Goal: Check status

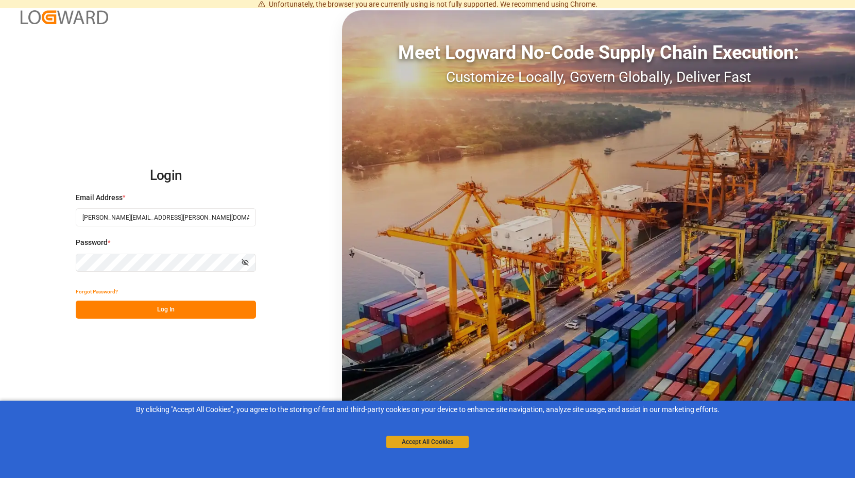
click at [429, 442] on button "Accept All Cookies" at bounding box center [427, 441] width 82 height 12
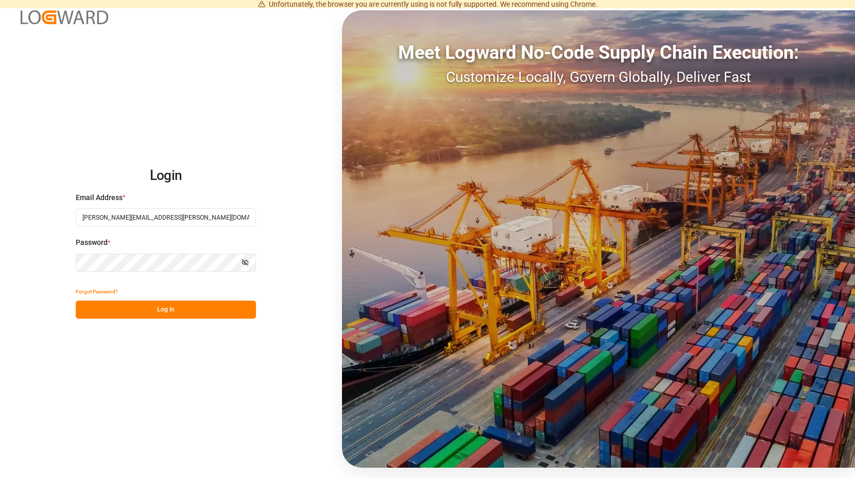
click at [174, 312] on button "Log In" at bounding box center [166, 309] width 180 height 18
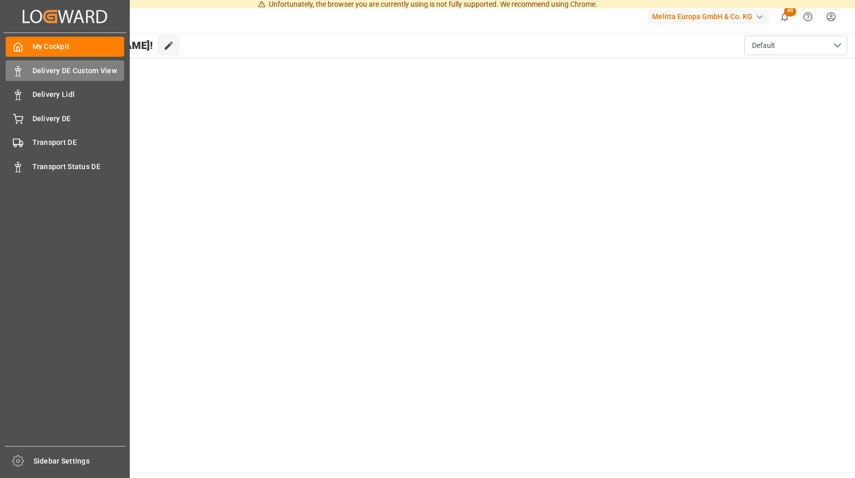
click at [79, 71] on span "Delivery DE Custom View" at bounding box center [78, 70] width 92 height 11
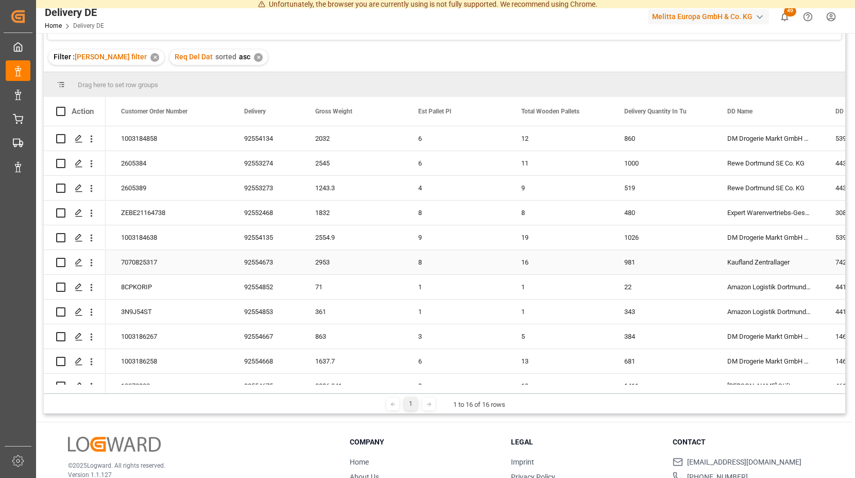
scroll to position [105, 0]
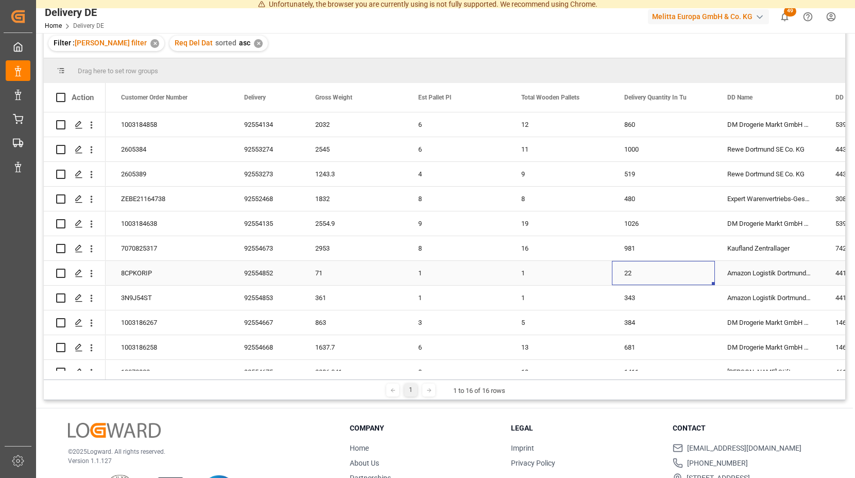
click at [685, 277] on div "22" at bounding box center [663, 273] width 103 height 24
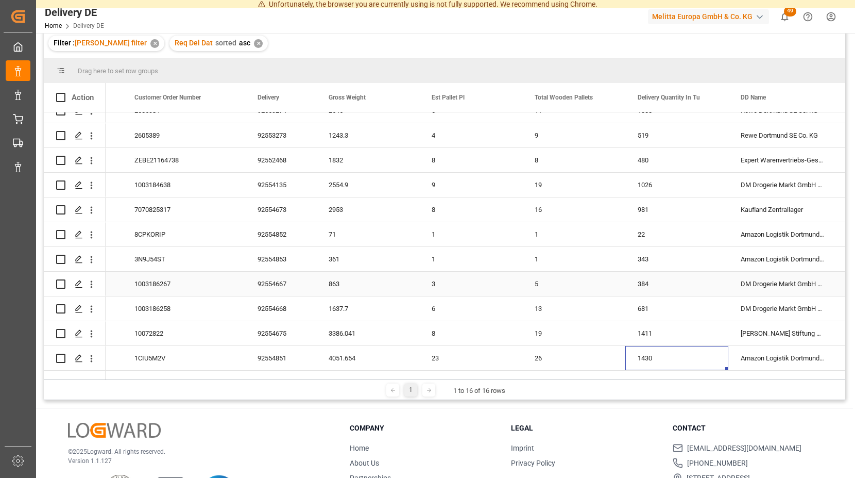
scroll to position [63, 0]
